Goal: Navigation & Orientation: Find specific page/section

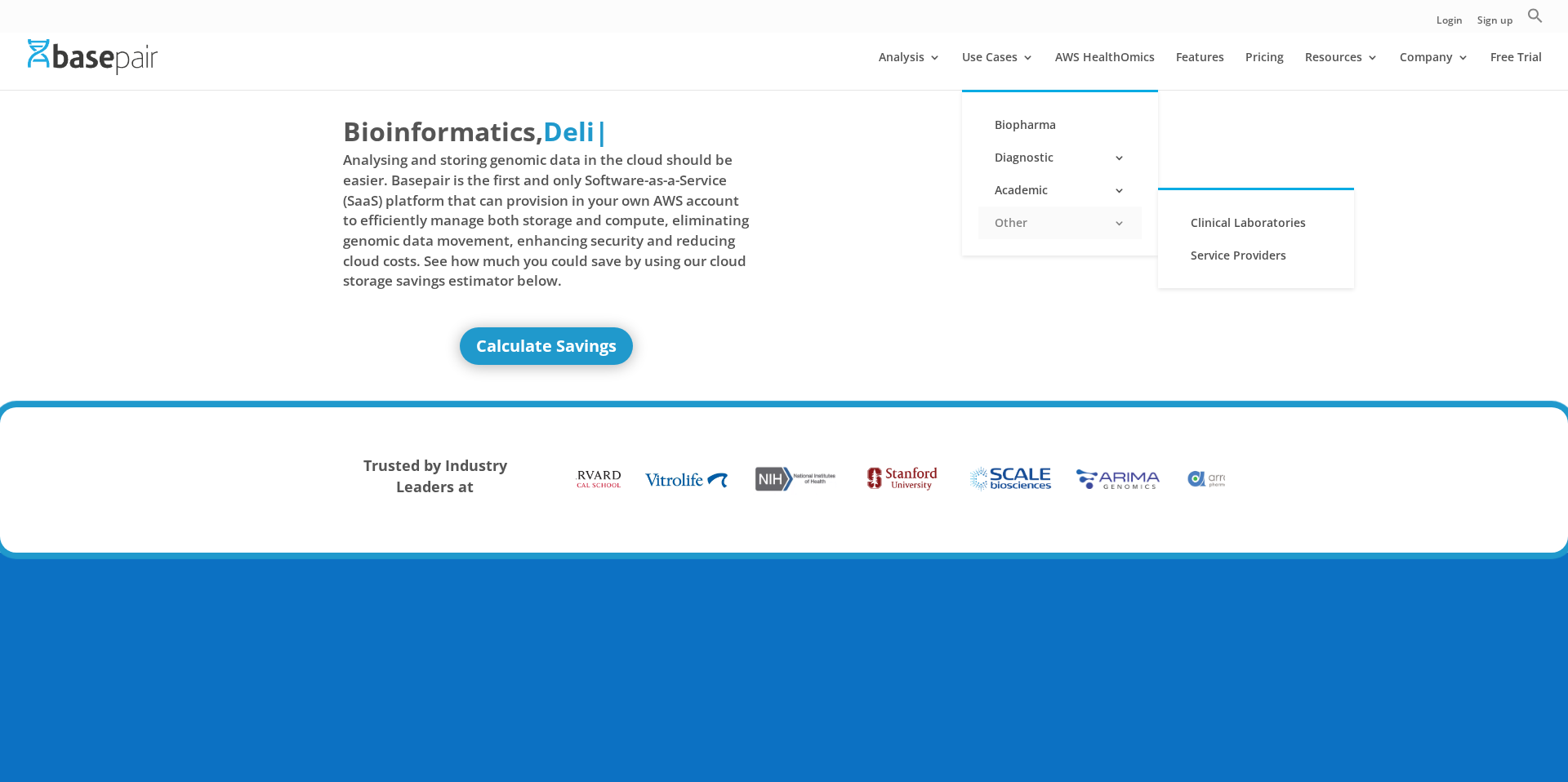
click at [1008, 214] on link "Other" at bounding box center [1060, 222] width 163 height 32
